Goal: Transaction & Acquisition: Book appointment/travel/reservation

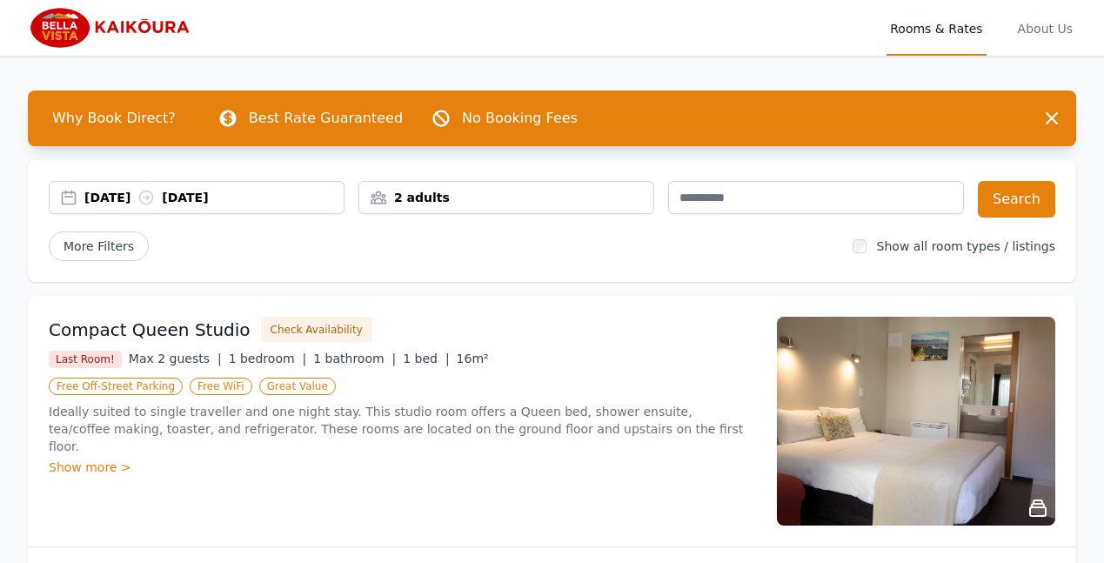
click at [155, 197] on div "[DATE] [DATE]" at bounding box center [213, 197] width 259 height 17
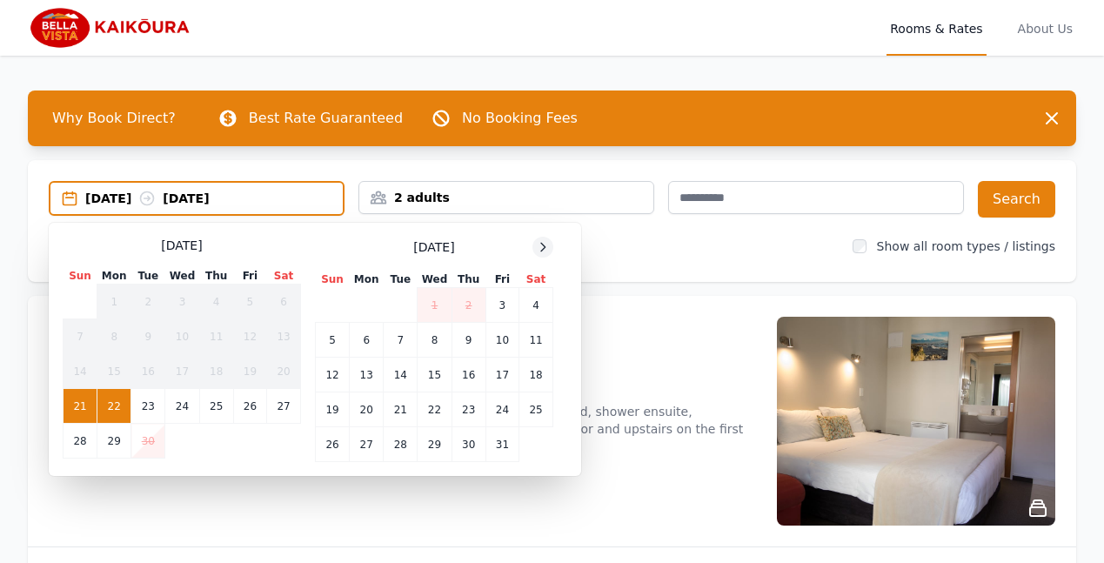
click at [538, 247] on icon at bounding box center [543, 247] width 14 height 14
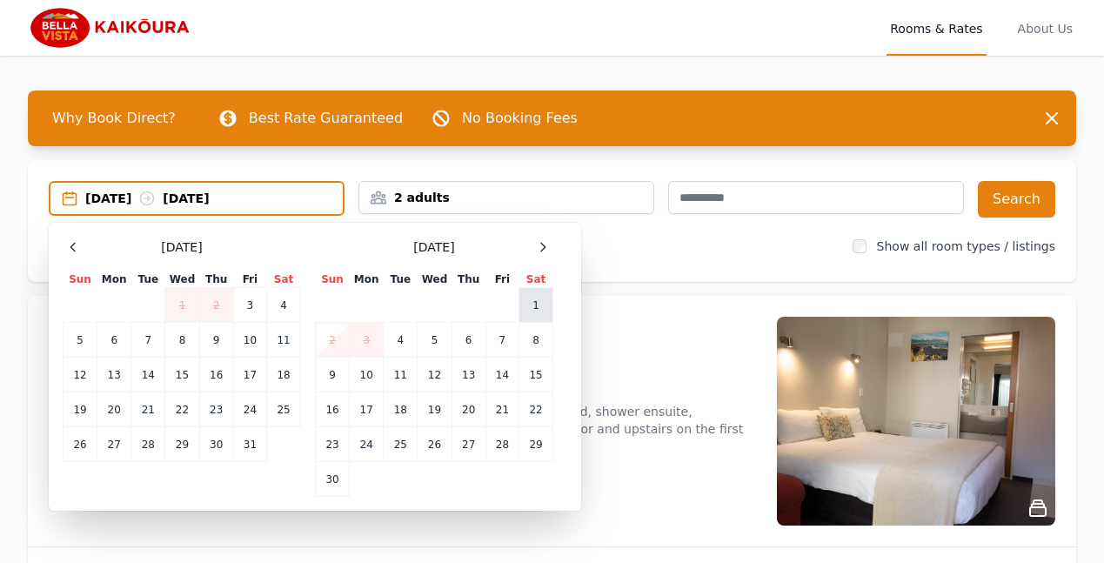
click at [534, 301] on td "1" at bounding box center [537, 305] width 34 height 35
click at [330, 341] on td "2" at bounding box center [333, 340] width 34 height 35
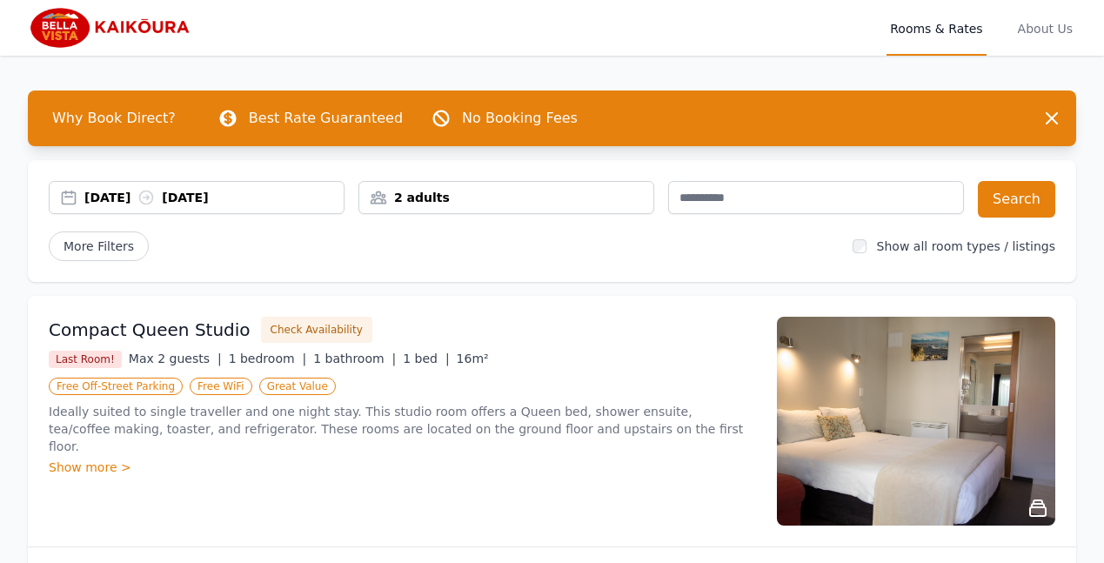
click at [466, 194] on div "2 adults" at bounding box center [506, 197] width 294 height 17
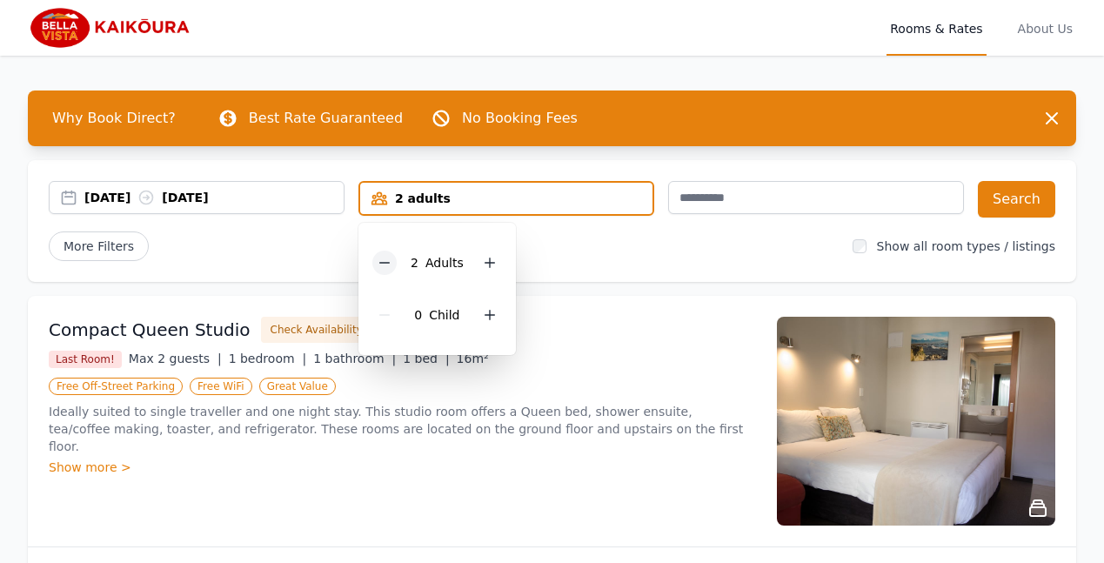
drag, startPoint x: 466, startPoint y: 194, endPoint x: 386, endPoint y: 262, distance: 104.3
click at [386, 216] on div "2 adults 2 Adult s 0 Child" at bounding box center [507, 198] width 296 height 35
click at [386, 262] on icon at bounding box center [385, 263] width 14 height 14
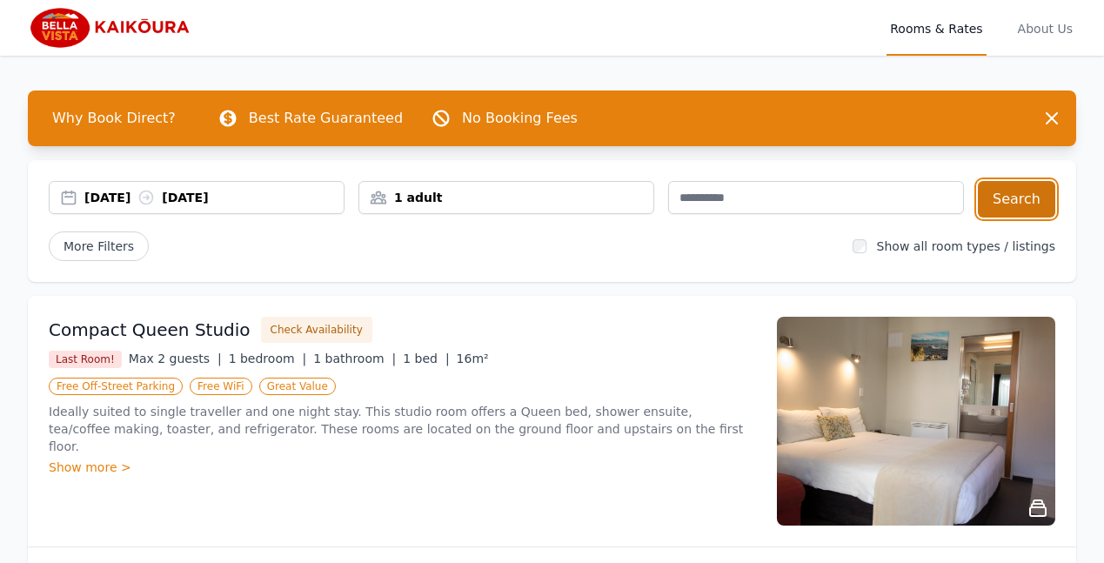
click at [1021, 198] on button "Search" at bounding box center [1016, 199] width 77 height 37
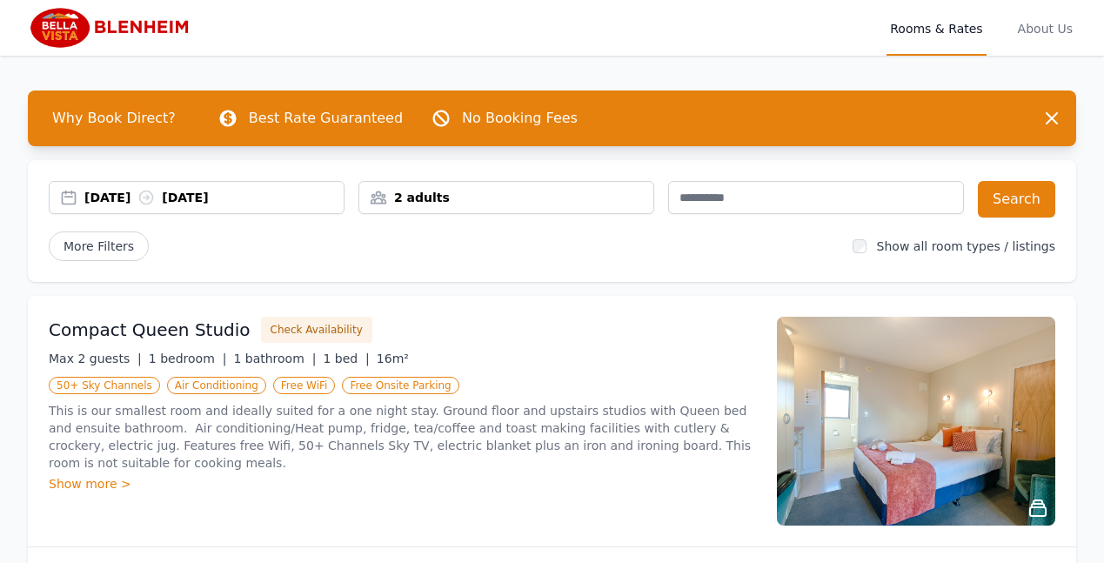
click at [95, 191] on div "[DATE] [DATE]" at bounding box center [213, 197] width 259 height 17
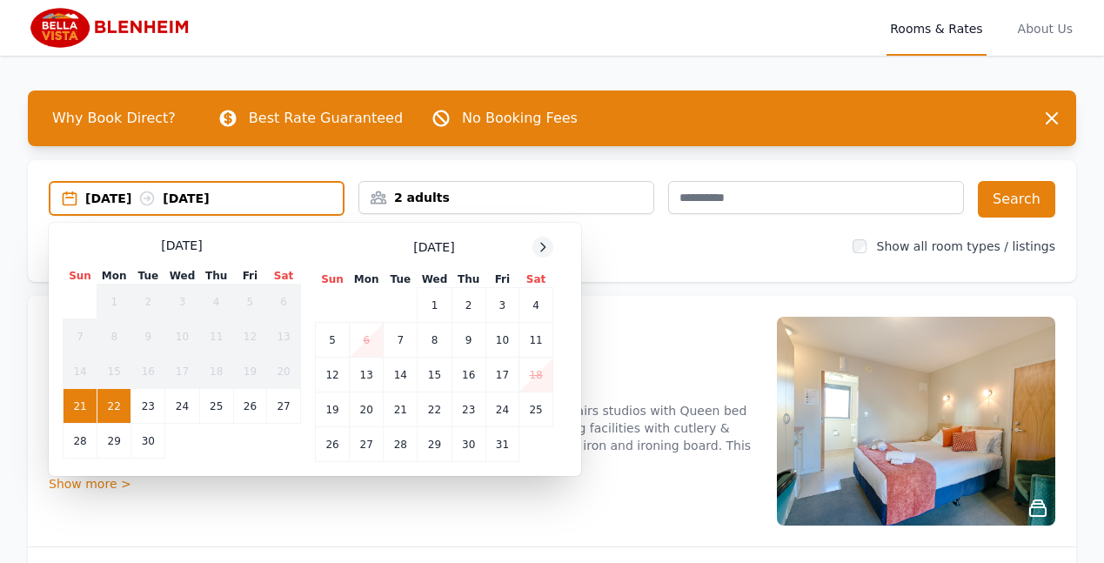
click at [541, 251] on icon at bounding box center [543, 247] width 4 height 8
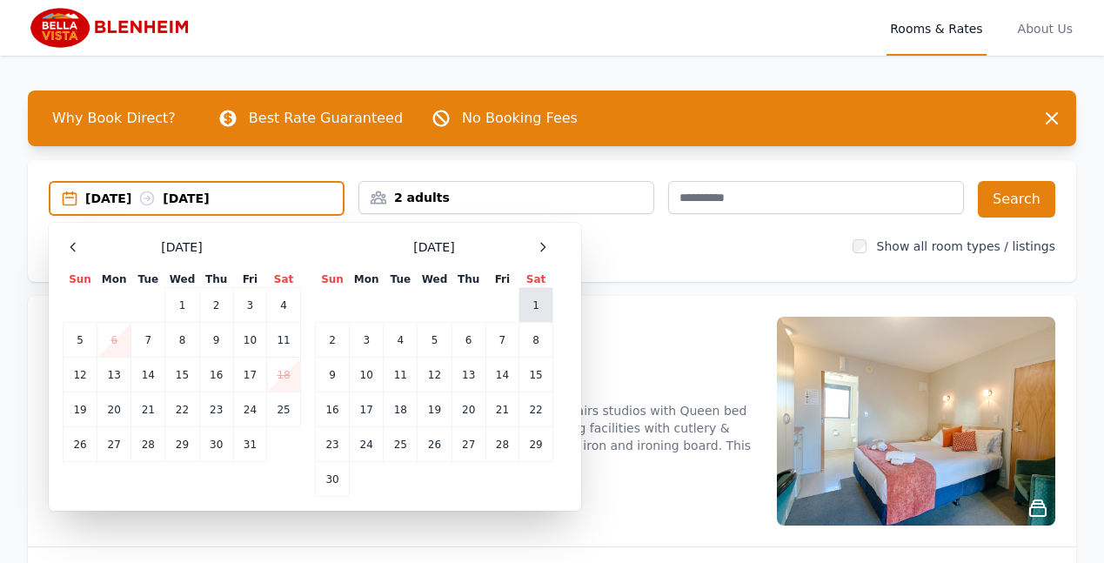
click at [536, 305] on td "1" at bounding box center [537, 305] width 34 height 35
click at [473, 190] on div "2 adults" at bounding box center [506, 197] width 294 height 17
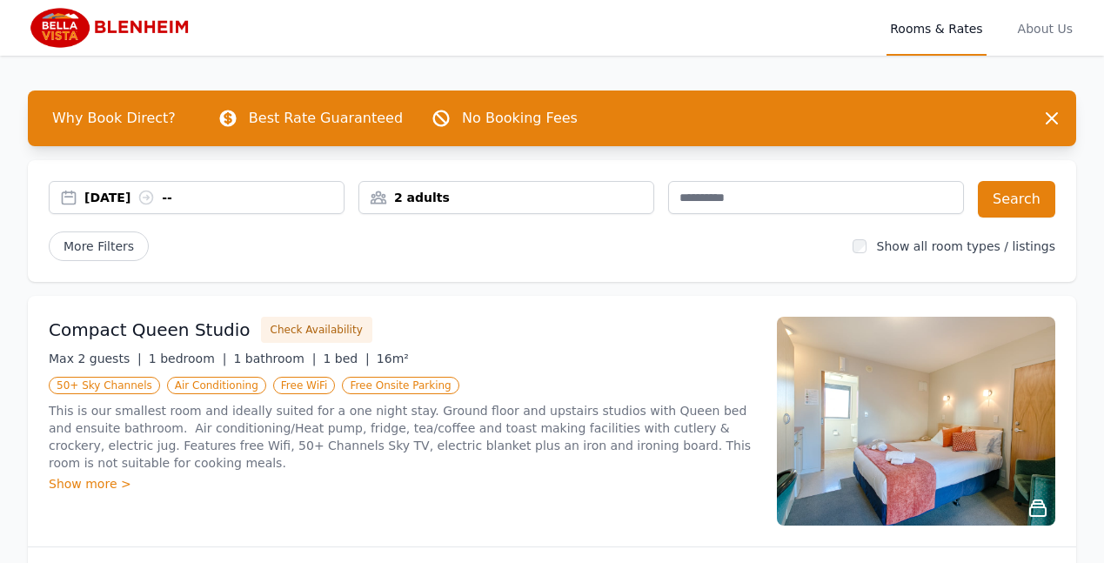
click at [224, 196] on div "01 Nov 2025 --" at bounding box center [213, 197] width 259 height 17
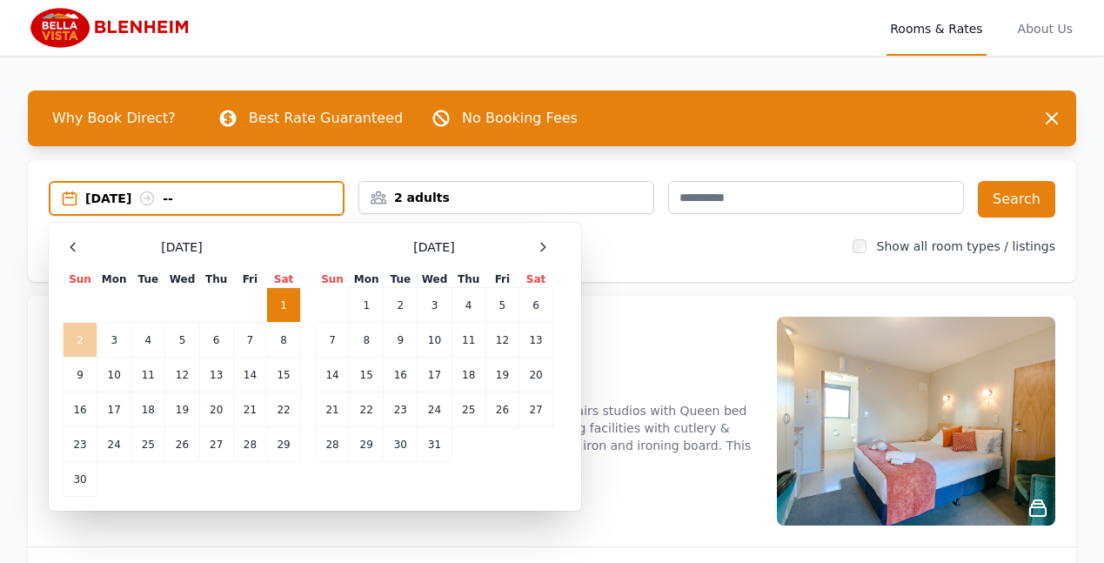
click at [79, 338] on td "2" at bounding box center [81, 340] width 34 height 35
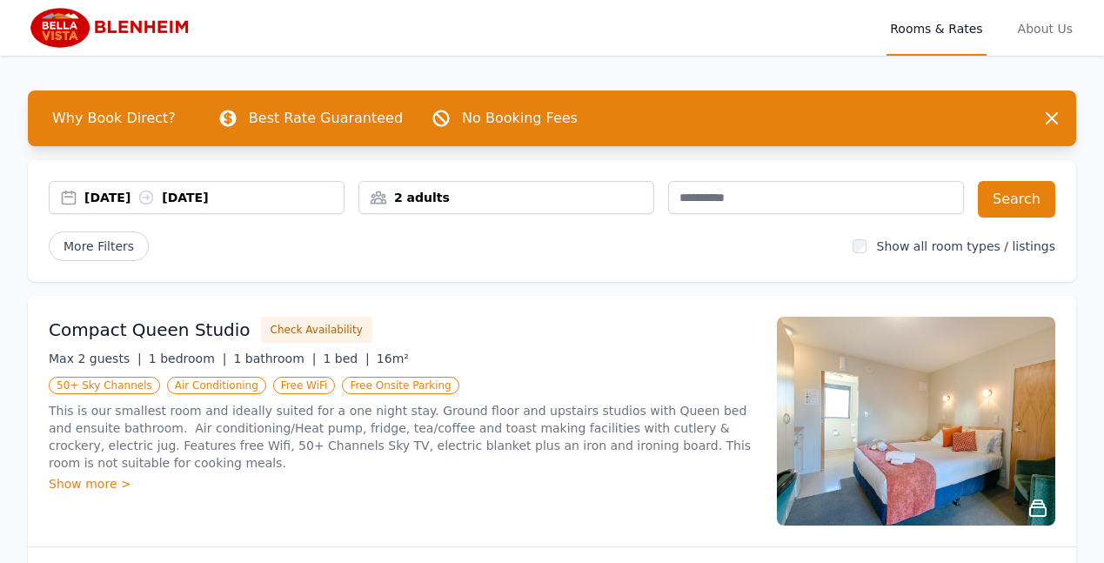
click at [471, 196] on div "2 adults" at bounding box center [506, 197] width 294 height 17
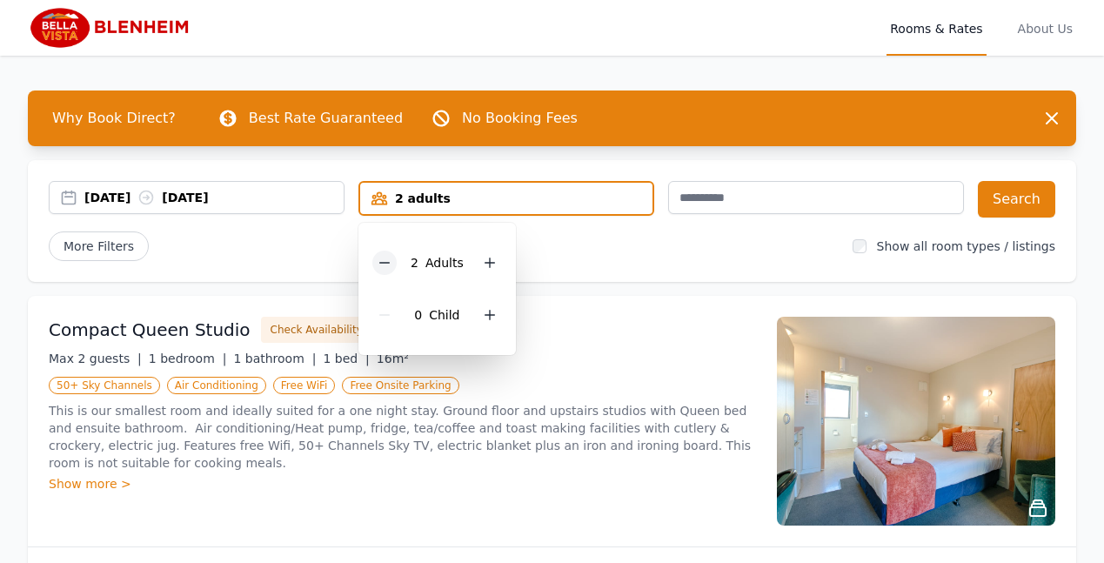
click at [388, 262] on icon at bounding box center [385, 263] width 14 height 14
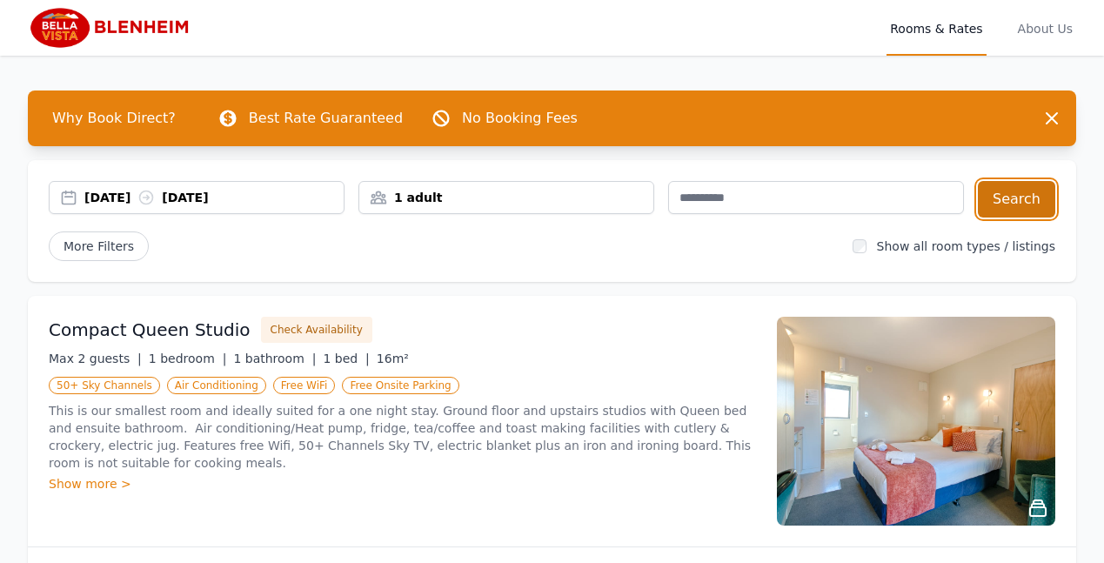
click at [1016, 198] on button "Search" at bounding box center [1016, 199] width 77 height 37
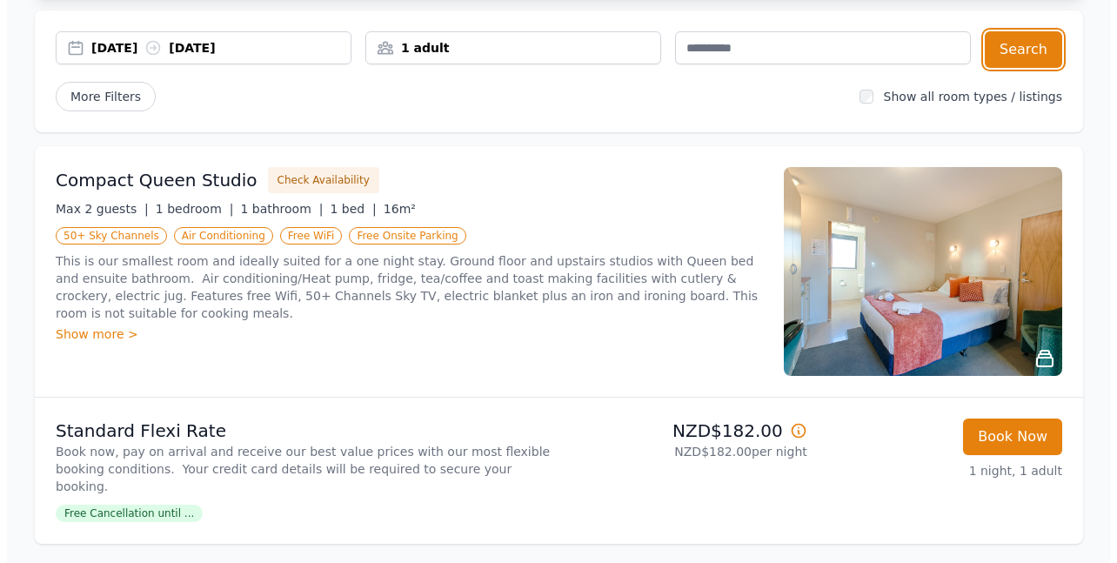
scroll to position [92, 0]
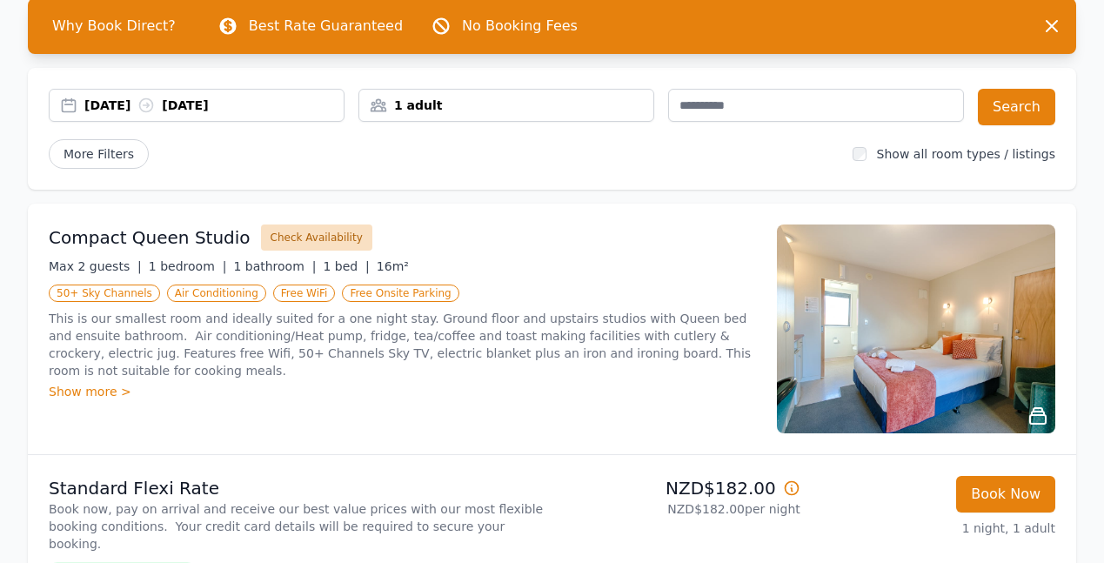
click at [276, 237] on button "Check Availability" at bounding box center [316, 238] width 111 height 26
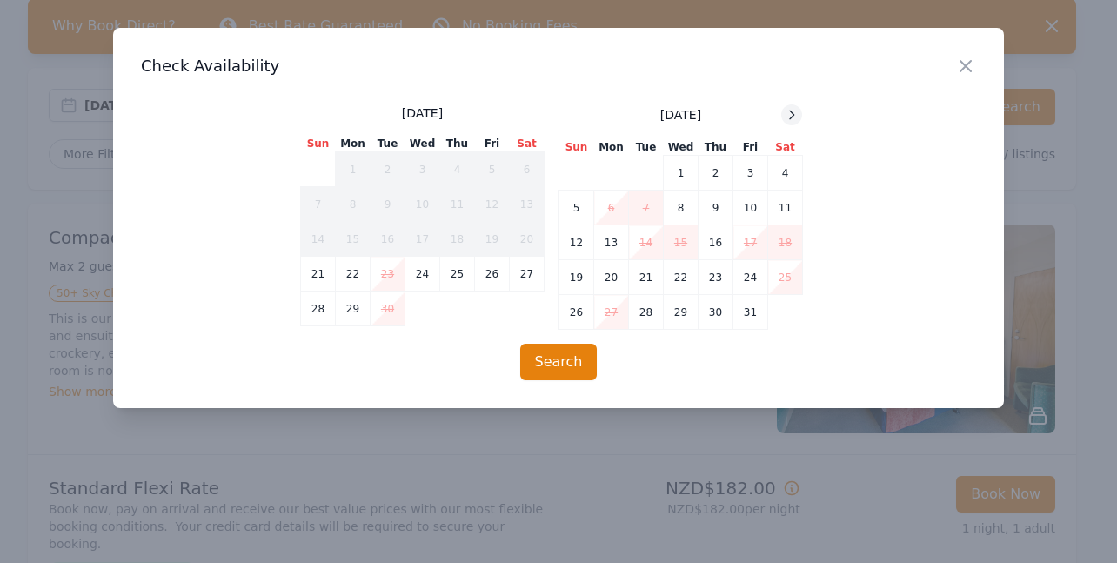
click at [790, 115] on icon at bounding box center [792, 115] width 14 height 14
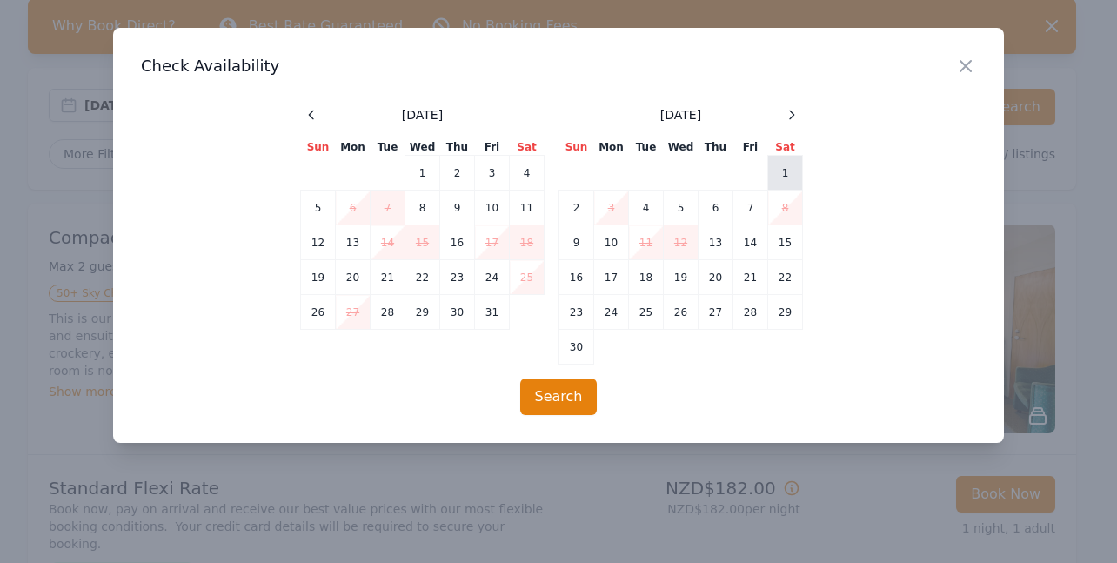
click at [783, 171] on td "1" at bounding box center [785, 173] width 35 height 35
click at [553, 394] on button "Search" at bounding box center [558, 397] width 77 height 37
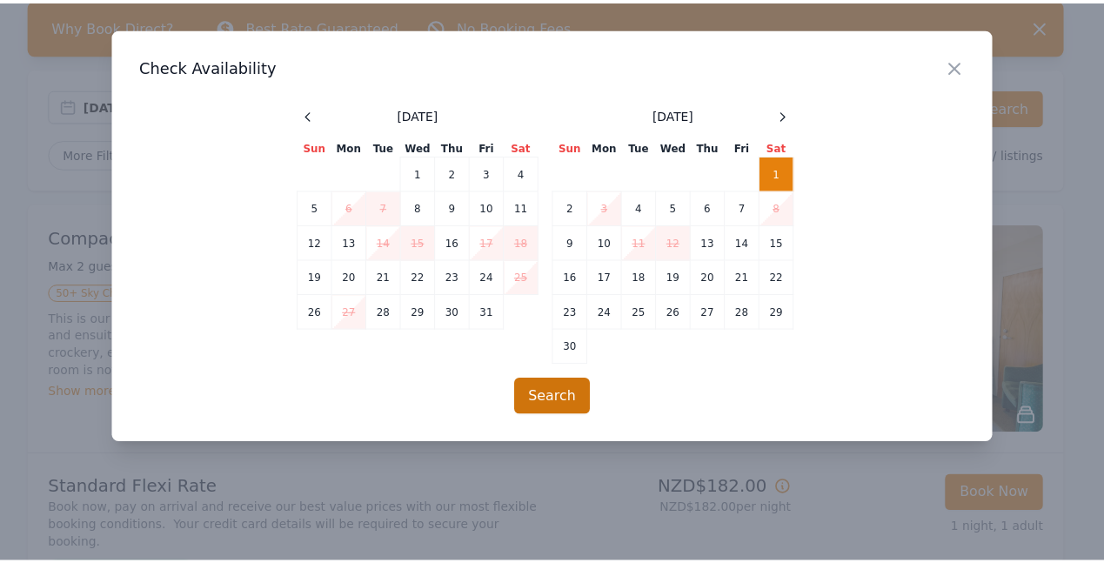
scroll to position [84, 0]
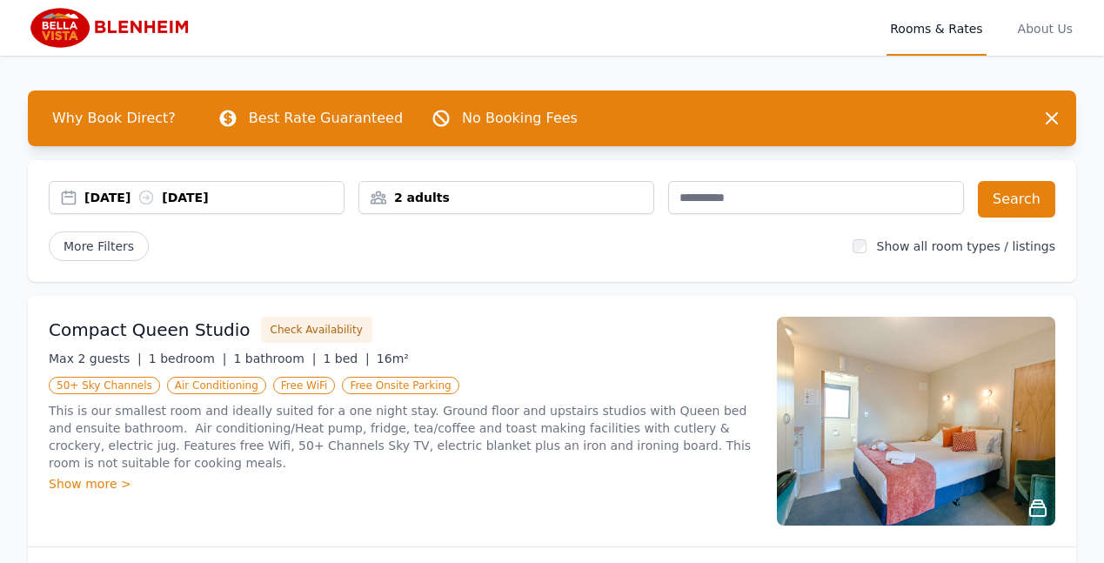
click at [157, 193] on div "[DATE] [DATE]" at bounding box center [213, 197] width 259 height 17
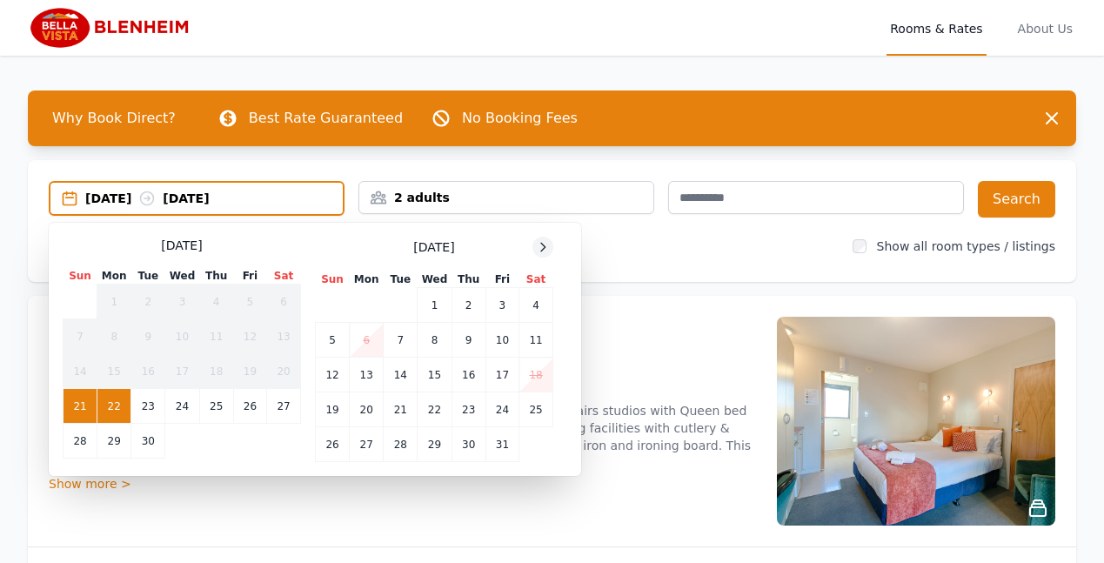
click at [540, 243] on icon at bounding box center [543, 247] width 14 height 14
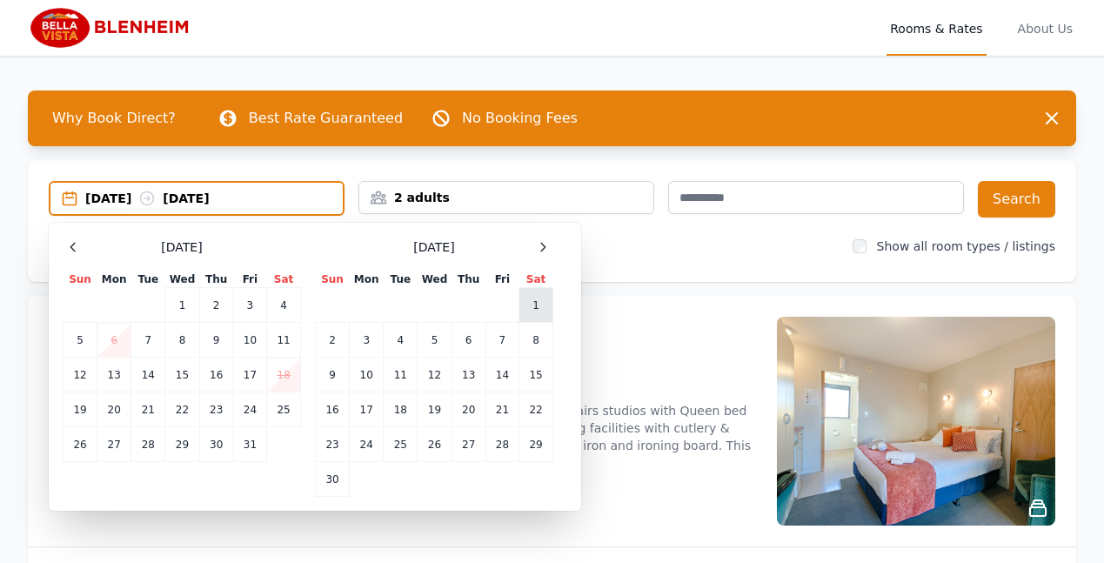
click at [535, 304] on td "1" at bounding box center [537, 305] width 34 height 35
click at [470, 192] on div "2 adults" at bounding box center [506, 197] width 294 height 17
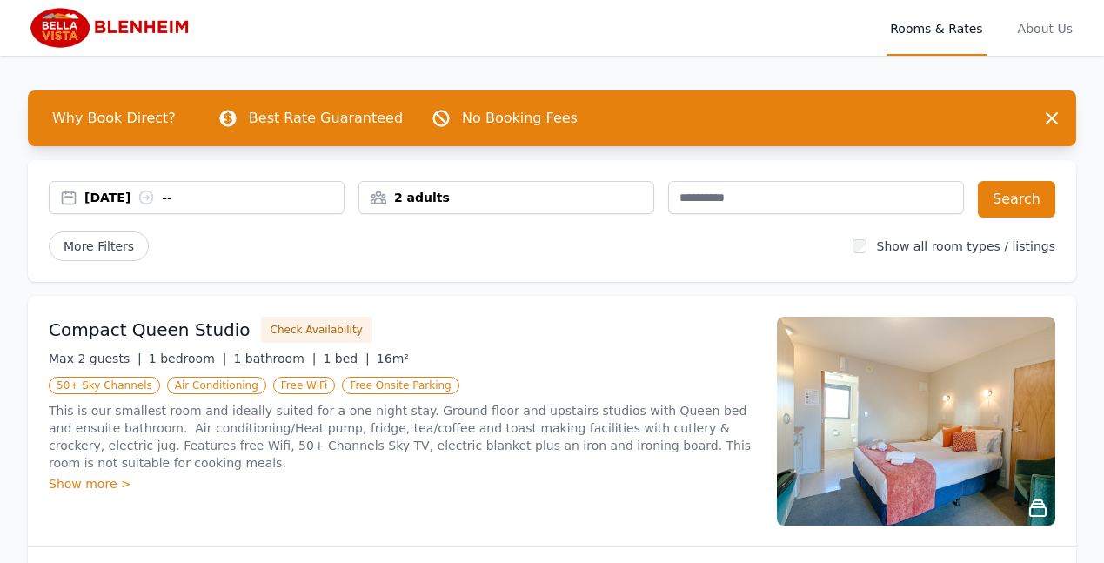
click at [211, 193] on div "[DATE] --" at bounding box center [213, 197] width 259 height 17
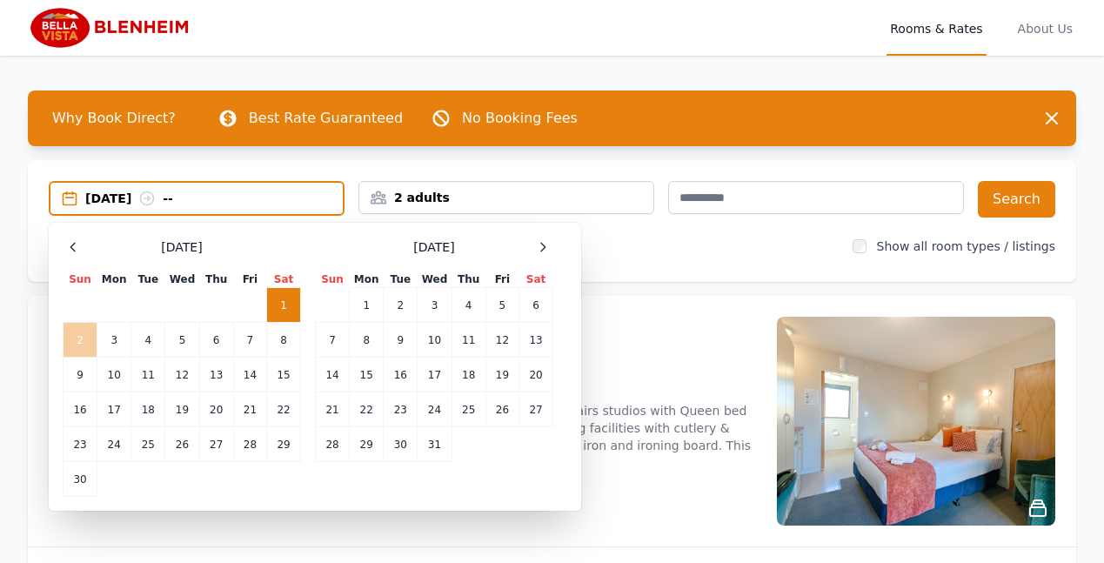
click at [77, 337] on td "2" at bounding box center [81, 340] width 34 height 35
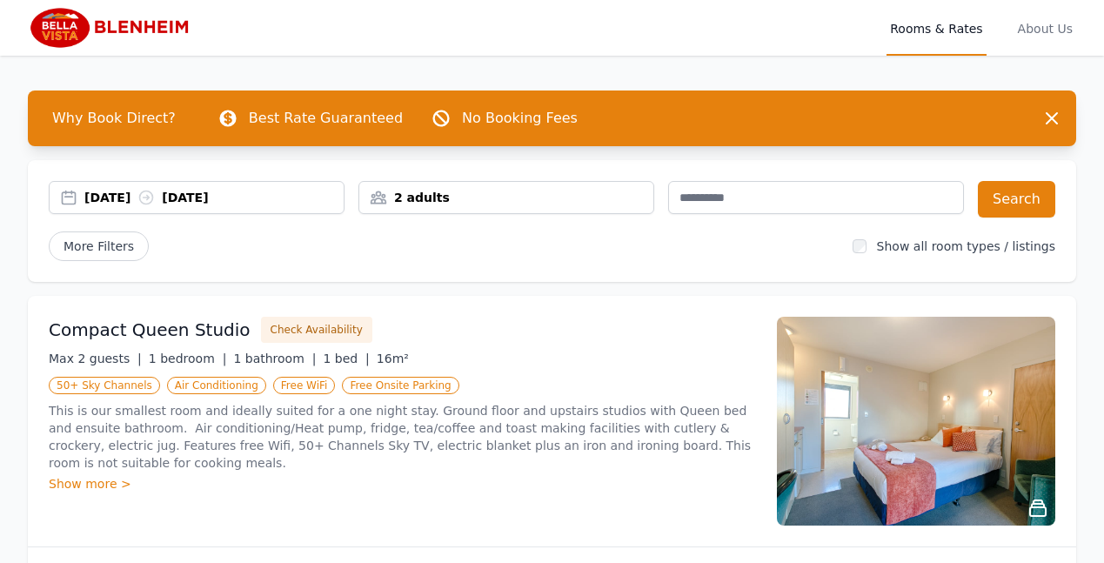
click at [459, 195] on div "2 adults" at bounding box center [506, 197] width 294 height 17
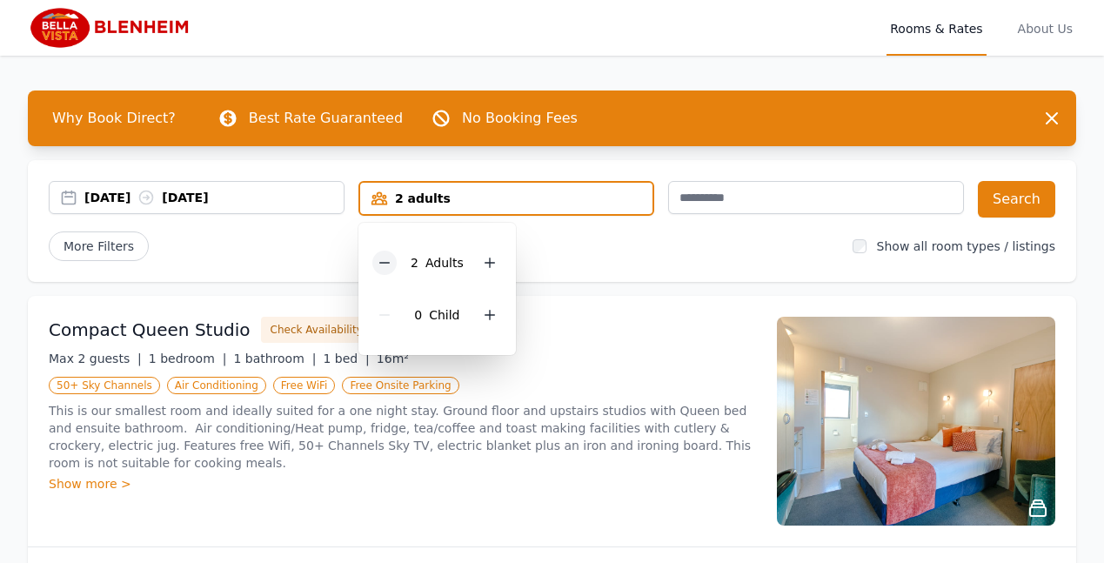
click at [388, 265] on icon at bounding box center [385, 263] width 14 height 14
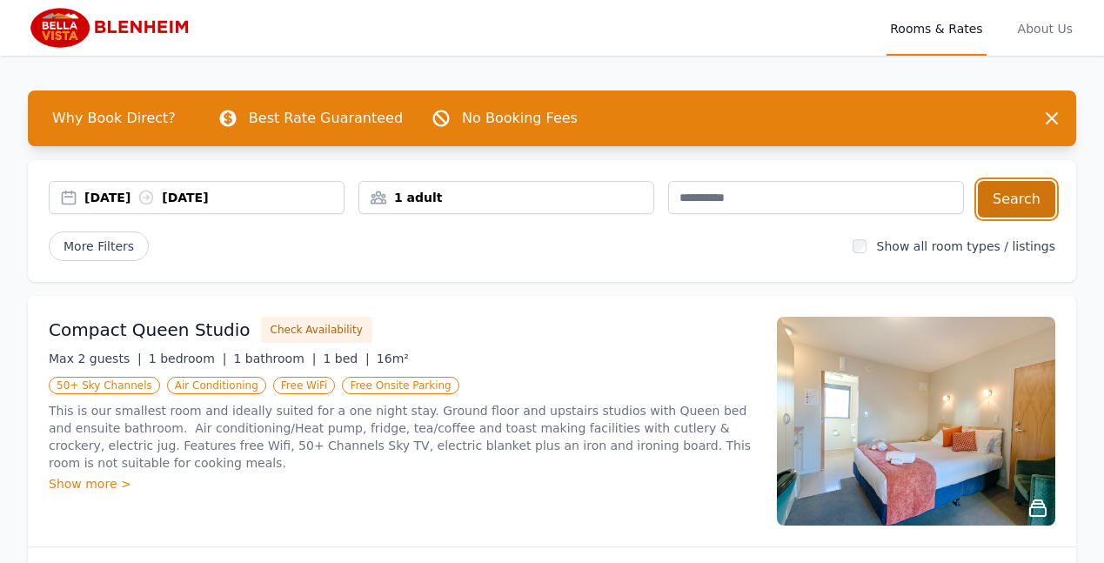
click at [1014, 199] on button "Search" at bounding box center [1016, 199] width 77 height 37
click at [1030, 29] on span "About Us" at bounding box center [1046, 28] width 62 height 56
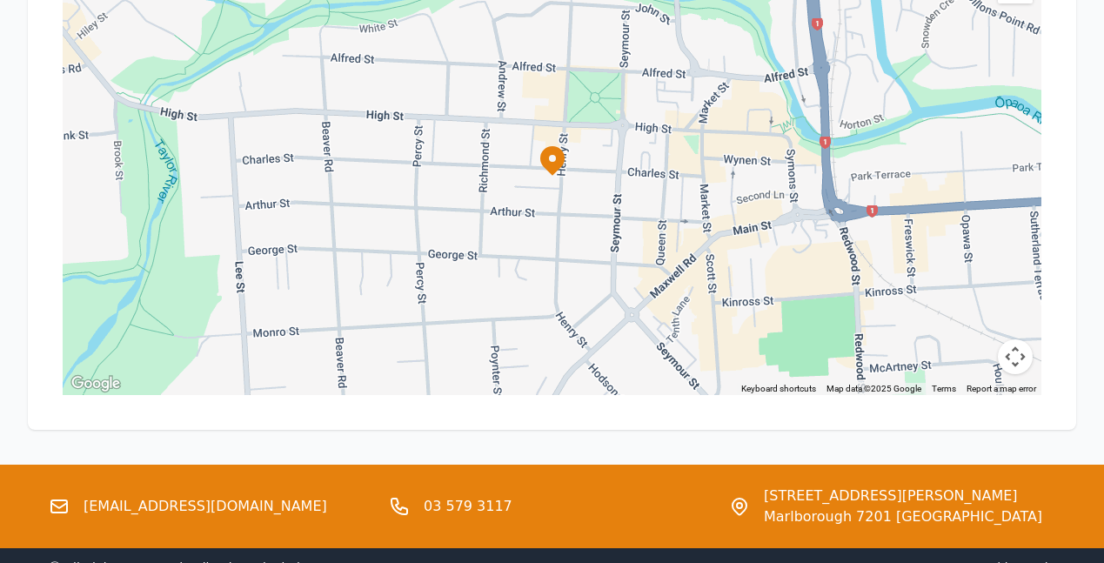
scroll to position [1867, 0]
